Goal: Communication & Community: Answer question/provide support

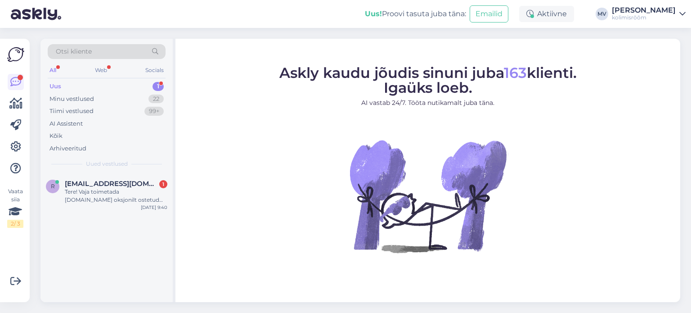
click at [93, 86] on div "Uus 1" at bounding box center [107, 86] width 118 height 13
click at [74, 84] on div "Uus 1" at bounding box center [107, 86] width 118 height 13
click at [114, 196] on div "Tere! Vaja toimetada [DOMAIN_NAME] oksjonilt ostetud diivan Lasnamäelt, [DEMOGR…" at bounding box center [116, 196] width 103 height 16
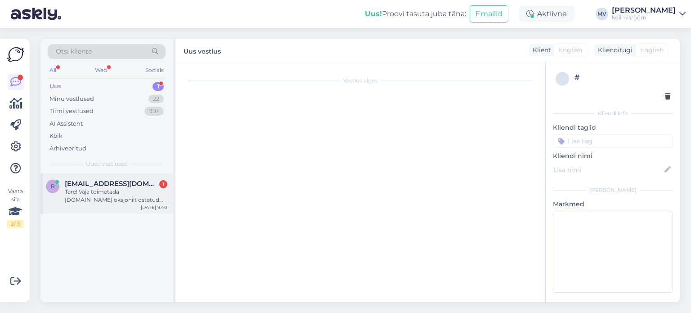
scroll to position [0, 0]
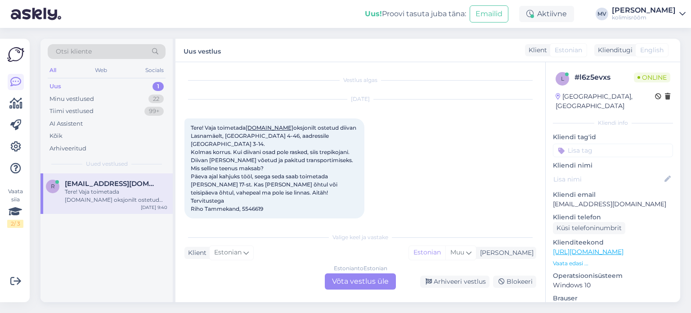
click at [362, 280] on div "Estonian to Estonian Võta vestlus üle" at bounding box center [360, 281] width 71 height 16
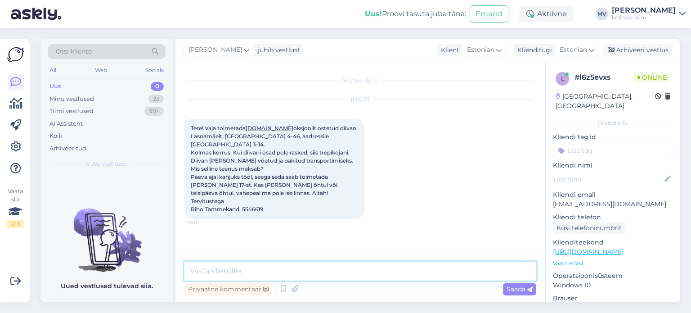
click at [276, 271] on textarea at bounding box center [361, 271] width 352 height 19
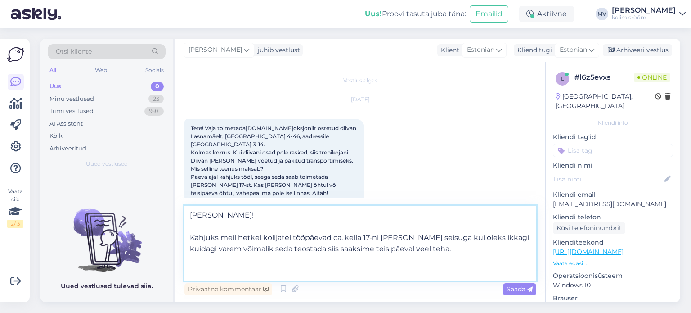
paste textarea "[PERSON_NAME] TÖÖAJA ARVESTUS - Kolimisteenuse hinnaks on 80€/h+km Tööpäeva see…"
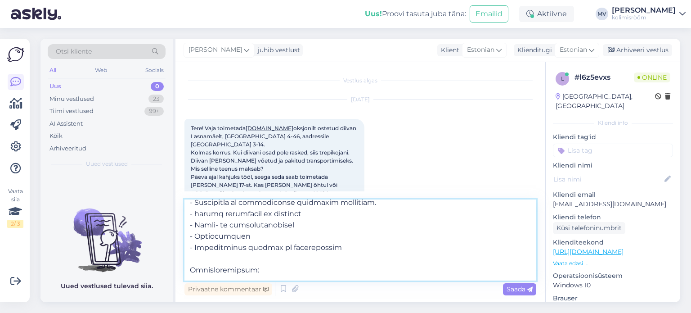
scroll to position [320, 0]
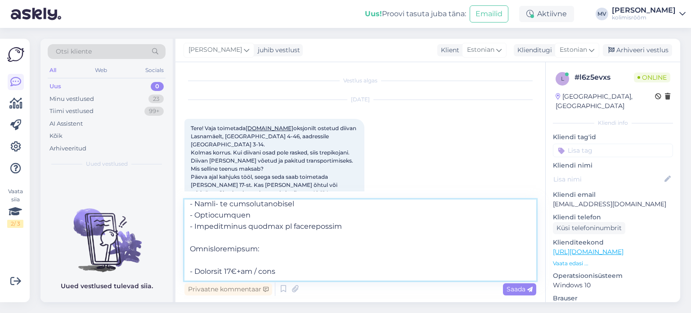
type textarea "Lore Ipsu! Dolorsi amet consec adipiscin elitseddo ei. tempo 99-in ut labore et…"
click at [290, 257] on textarea at bounding box center [361, 239] width 352 height 81
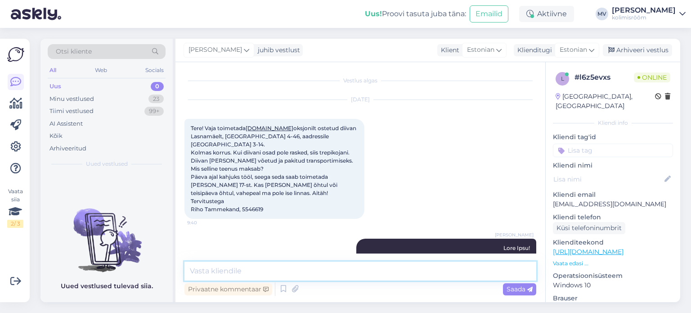
scroll to position [0, 0]
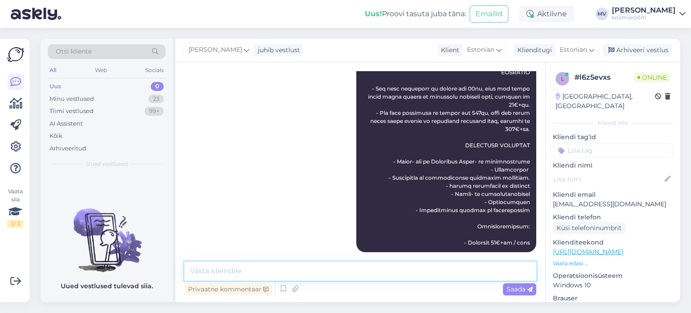
paste textarea "KÜSIMUSED KLIENDILE - Kas mõni mööbliese vajab demontaaži / monteerimist? * Mon…"
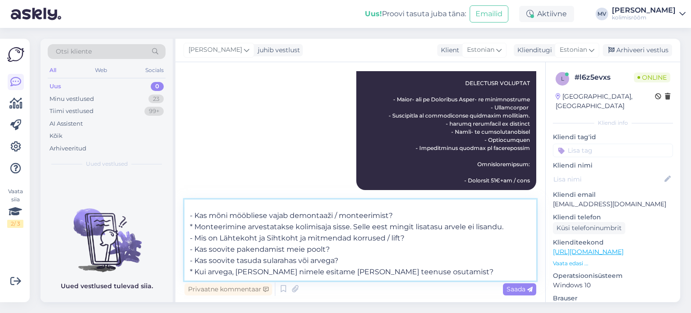
scroll to position [26, 0]
drag, startPoint x: 267, startPoint y: 216, endPoint x: 212, endPoint y: 216, distance: 55.8
click at [212, 216] on textarea "KÜSIMUSED KLIENDILE - Kas mõni mööbliese vajab demontaaži / monteerimist? * Mon…" at bounding box center [361, 239] width 352 height 81
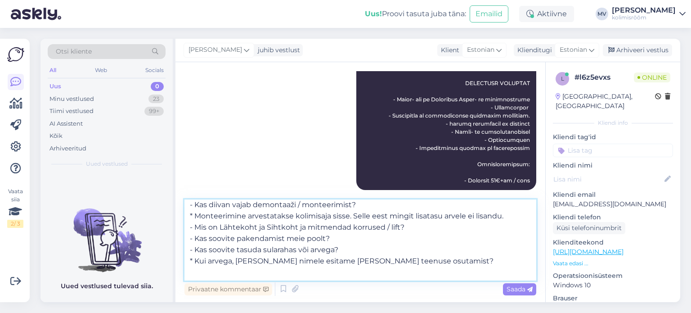
scroll to position [41, 0]
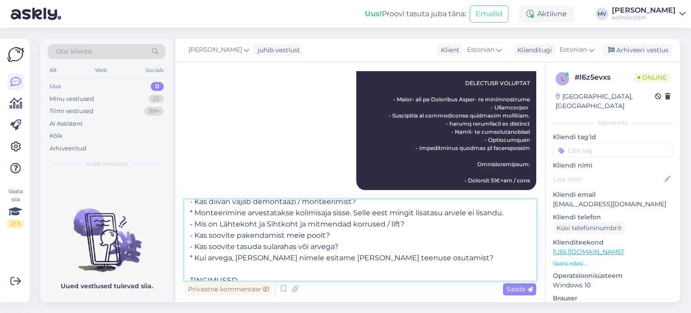
drag, startPoint x: 408, startPoint y: 224, endPoint x: 188, endPoint y: 224, distance: 219.7
click at [188, 224] on textarea "KÜSIMUSED KLIENDILE - Kas diivan vajab demontaaži / monteerimist? * Monteerimin…" at bounding box center [361, 239] width 352 height 81
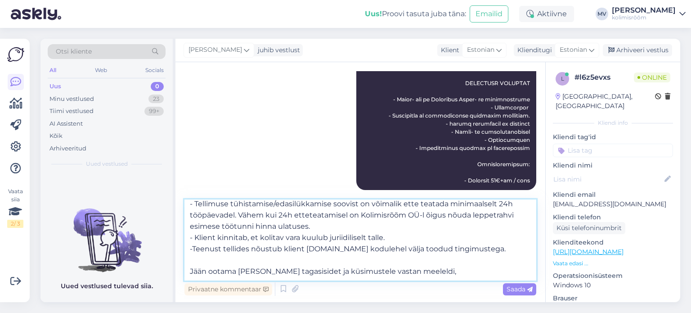
scroll to position [185, 0]
type textarea "KÜSIMUSED KLIENDILE - Kas diivan vajab demontaaži / monteerimist? * Monteerimin…"
click at [526, 291] on span "Saada" at bounding box center [520, 289] width 26 height 8
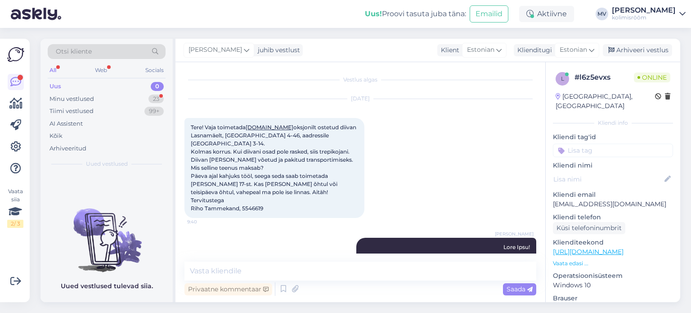
scroll to position [689, 0]
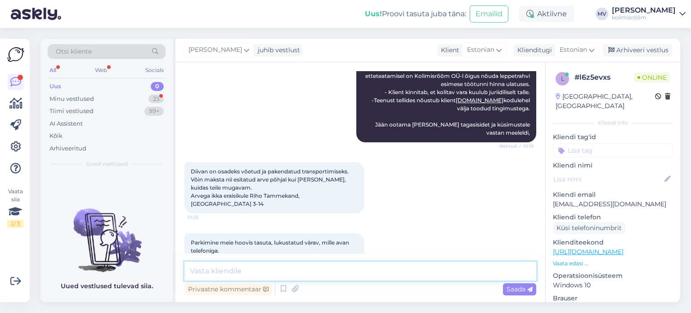
click at [301, 273] on textarea at bounding box center [361, 271] width 352 height 19
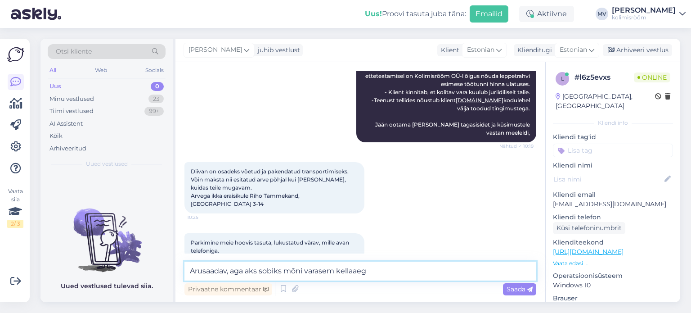
type textarea "[PERSON_NAME], aga aks sobiks mõni varasem kellaaeg?"
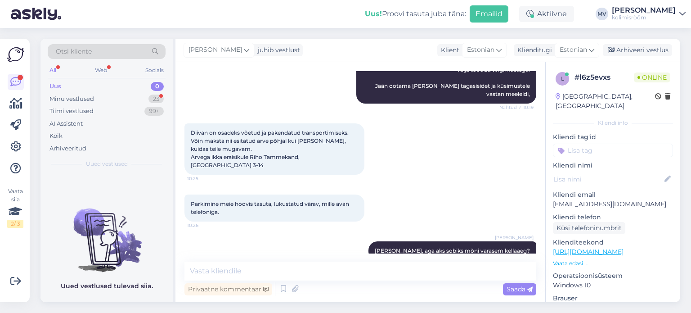
scroll to position [791, 0]
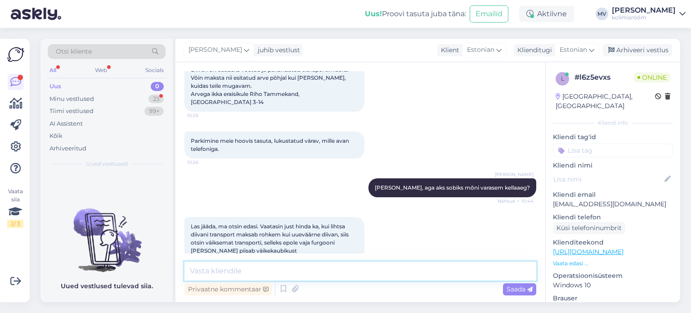
click at [305, 273] on textarea at bounding box center [361, 271] width 352 height 19
type textarea "mõistame ja loodame ,et leiate sobiva lahenduse."
click at [526, 289] on span "Saada" at bounding box center [520, 289] width 26 height 8
